Goal: Information Seeking & Learning: Learn about a topic

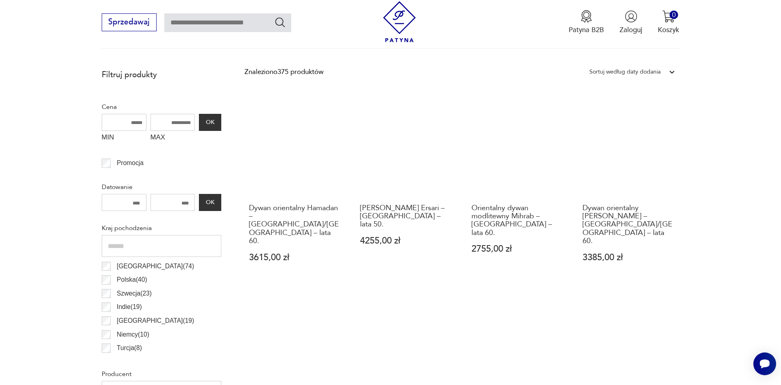
scroll to position [370, 0]
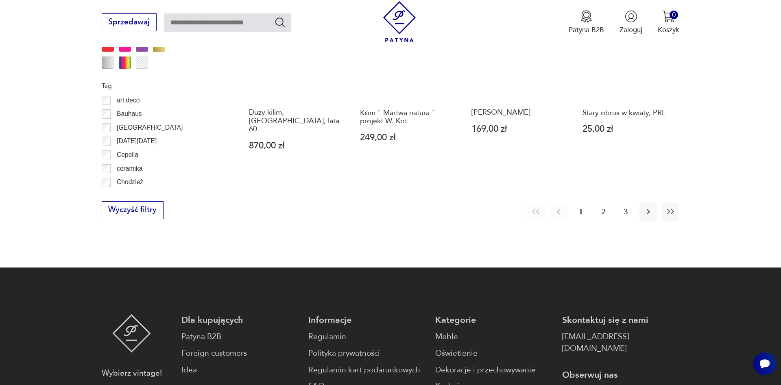
scroll to position [1018, 0]
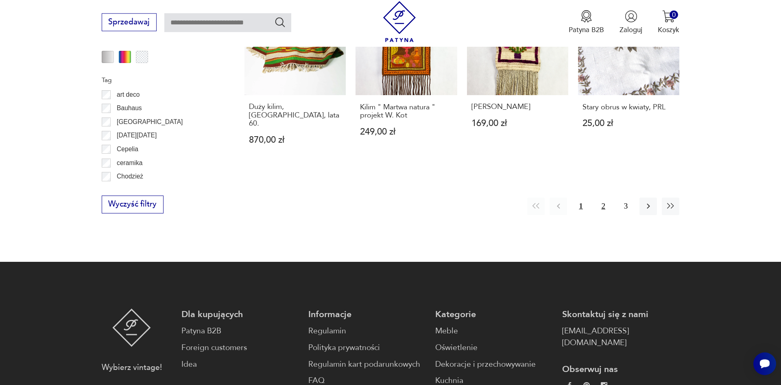
click at [605, 198] on button "2" at bounding box center [603, 206] width 17 height 17
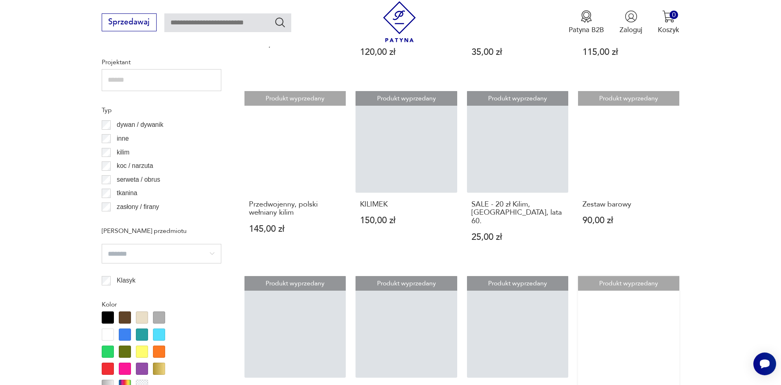
scroll to position [894, 0]
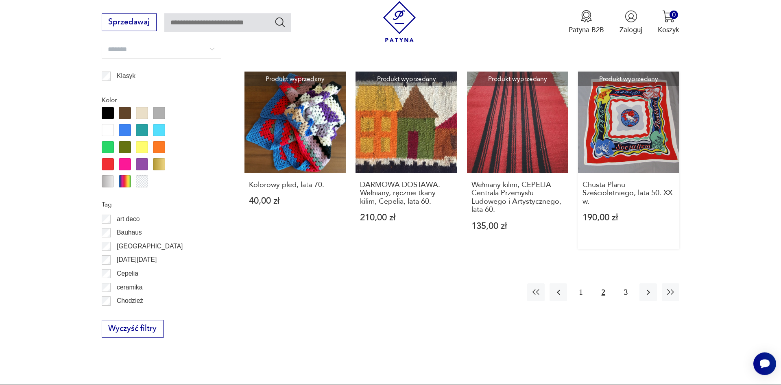
click at [610, 127] on link "Produkt wyprzedany Chusta Planu Sześcioletniego, lata 50. XX w. 190,00 zł" at bounding box center [628, 161] width 101 height 178
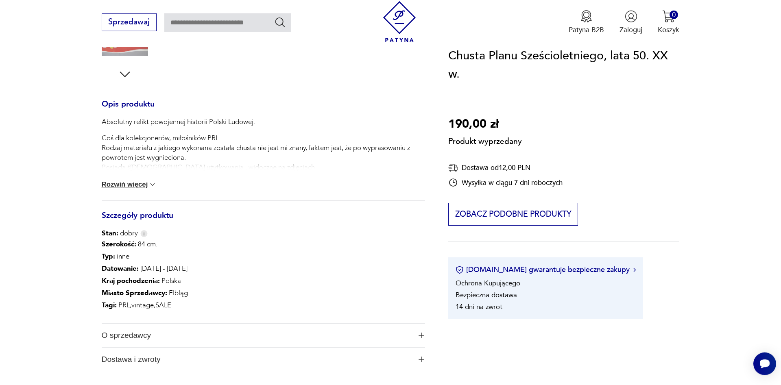
scroll to position [457, 0]
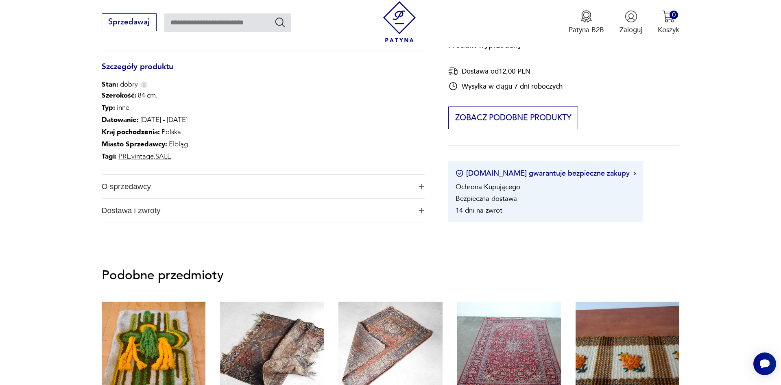
click at [133, 190] on span "O sprzedawcy" at bounding box center [257, 187] width 310 height 24
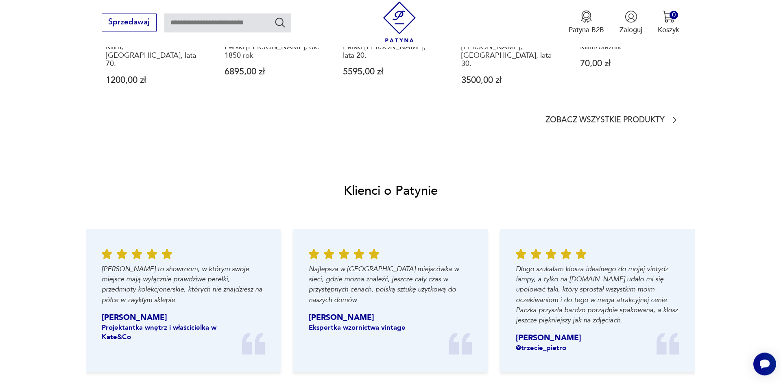
scroll to position [913, 0]
